Goal: Task Accomplishment & Management: Manage account settings

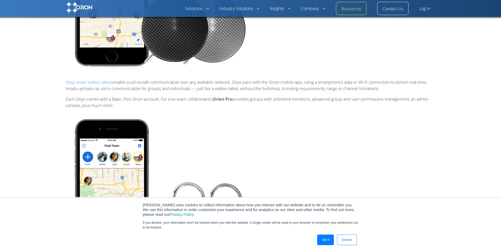
scroll to position [317, 0]
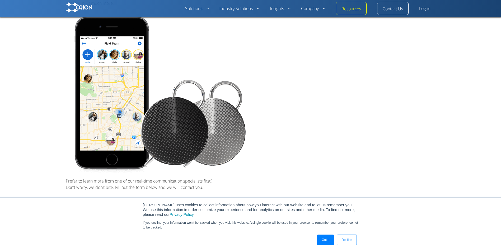
click at [325, 240] on link "Got It" at bounding box center [325, 240] width 17 height 11
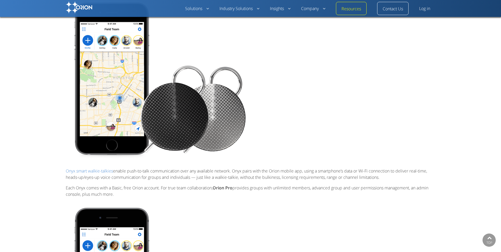
scroll to position [132, 0]
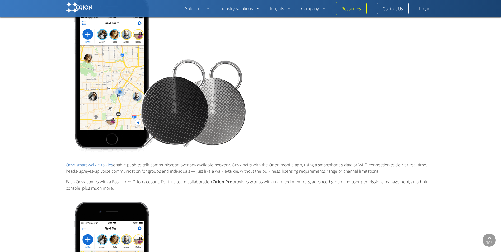
click at [99, 166] on link "Onyx smart walkie-talkies" at bounding box center [89, 165] width 47 height 6
click at [427, 6] on link "Log in" at bounding box center [425, 9] width 11 height 6
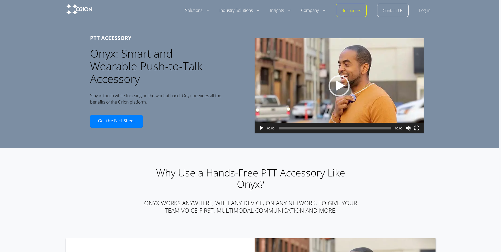
click at [429, 10] on link "Log in" at bounding box center [425, 10] width 11 height 6
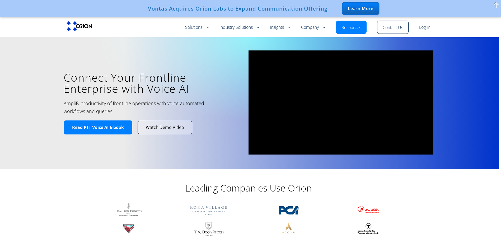
click at [431, 29] on link "Log in" at bounding box center [425, 27] width 11 height 6
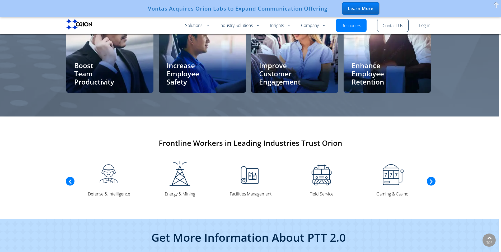
scroll to position [1055, 0]
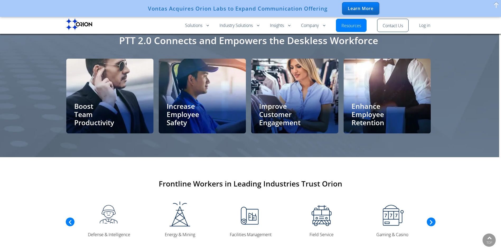
click at [425, 26] on link "Log in" at bounding box center [425, 25] width 11 height 6
